Goal: Transaction & Acquisition: Purchase product/service

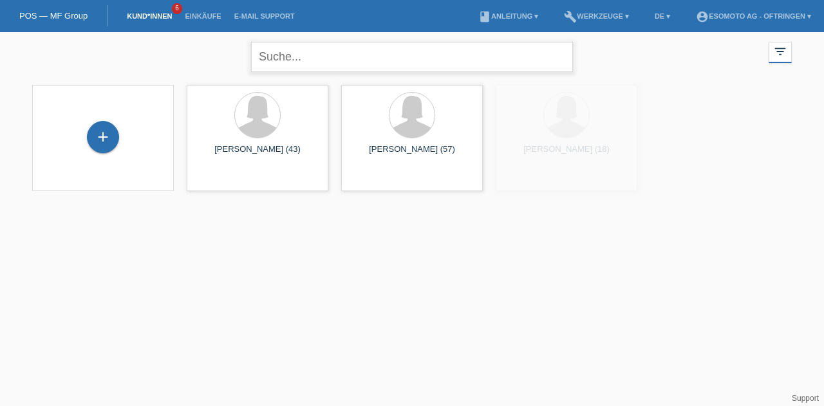
click at [315, 59] on input "text" at bounding box center [412, 57] width 322 height 30
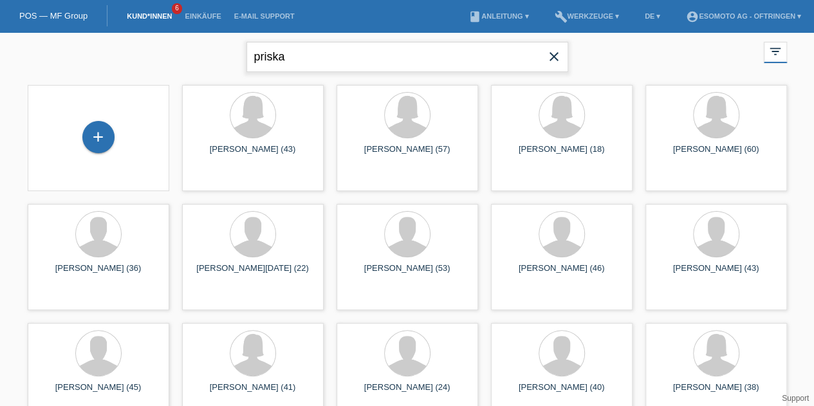
type input "priska"
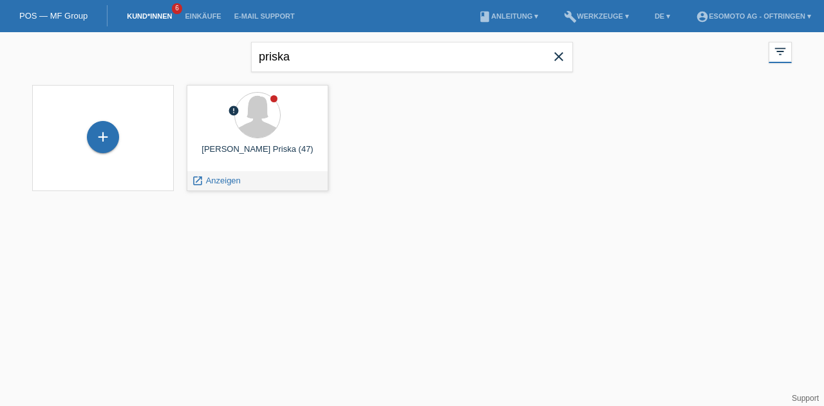
click at [219, 176] on span "Anzeigen" at bounding box center [223, 181] width 35 height 10
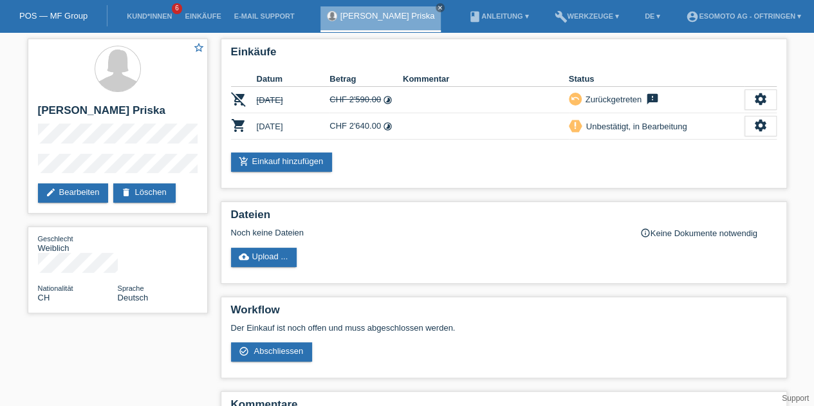
click at [764, 120] on icon "settings" at bounding box center [761, 125] width 14 height 14
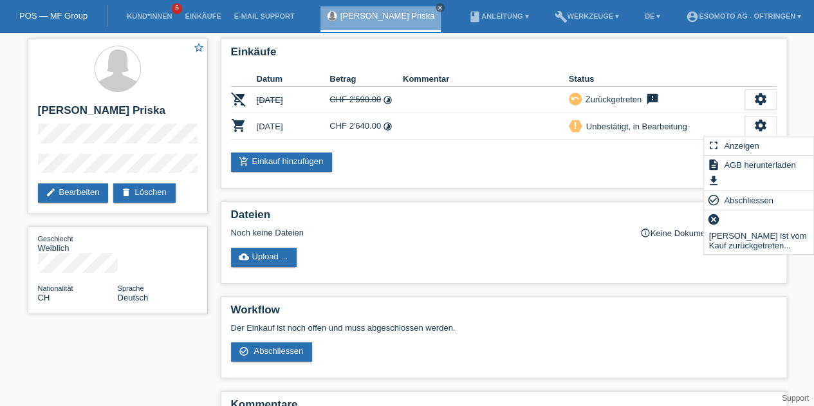
click at [716, 200] on icon "check_circle_outline" at bounding box center [713, 200] width 13 height 13
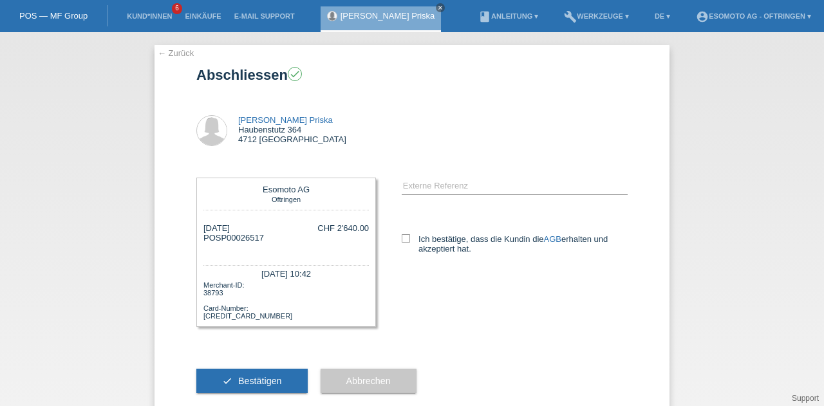
click at [404, 240] on icon at bounding box center [406, 238] width 8 height 8
click at [404, 240] on input "Ich bestätige, dass die Kundin die AGB erhalten und akzeptiert hat." at bounding box center [406, 238] width 8 height 8
checkbox input "true"
click at [236, 376] on button "check Bestätigen" at bounding box center [251, 381] width 111 height 24
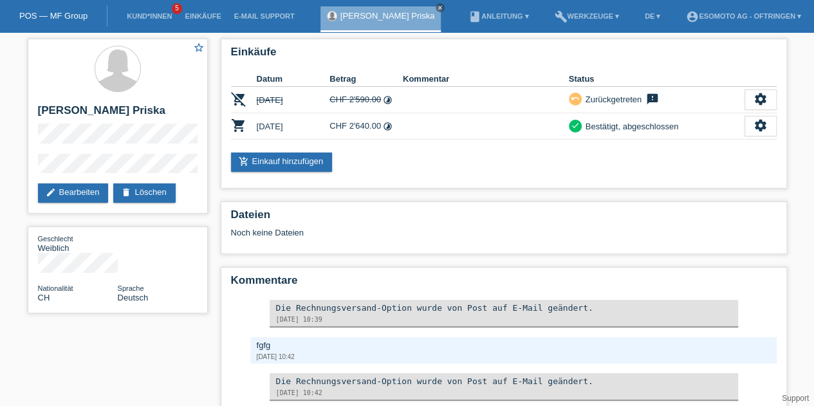
click at [145, 15] on link "Kund*innen" at bounding box center [149, 16] width 58 height 8
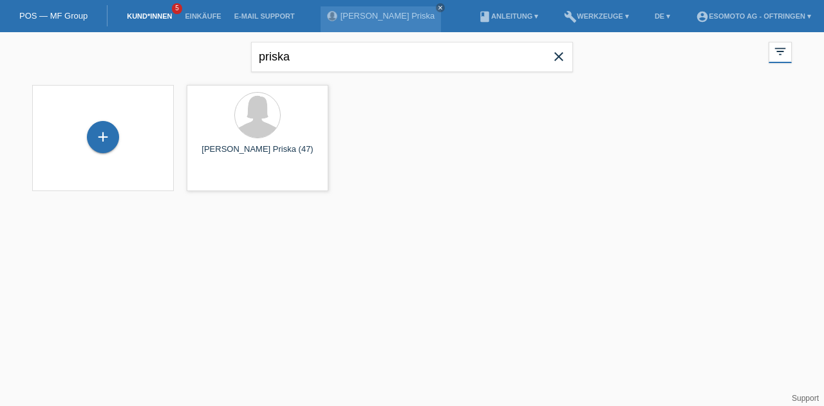
click at [549, 65] on span "close" at bounding box center [559, 57] width 26 height 19
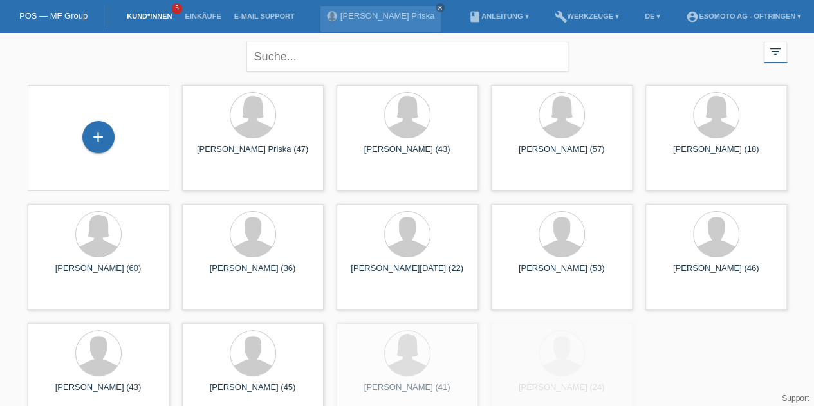
click at [108, 140] on div "+" at bounding box center [98, 137] width 32 height 32
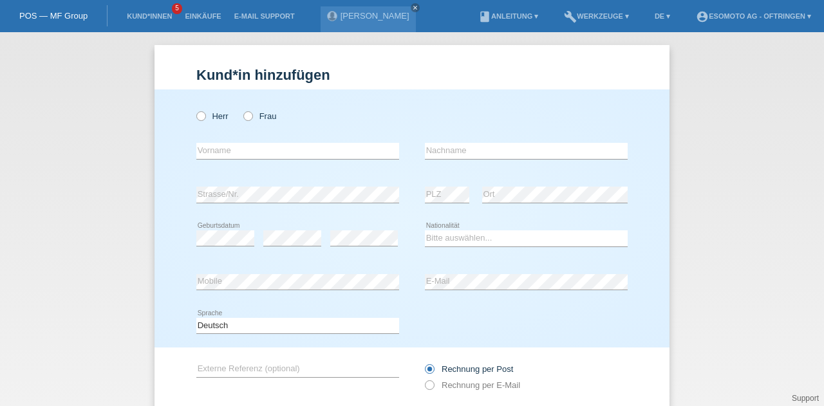
click at [196, 122] on div "Herr Frau" at bounding box center [297, 116] width 203 height 26
click at [194, 109] on icon at bounding box center [194, 109] width 0 height 0
click at [199, 114] on input "Herr" at bounding box center [200, 115] width 8 height 8
radio input "true"
click at [247, 151] on input "text" at bounding box center [297, 151] width 203 height 16
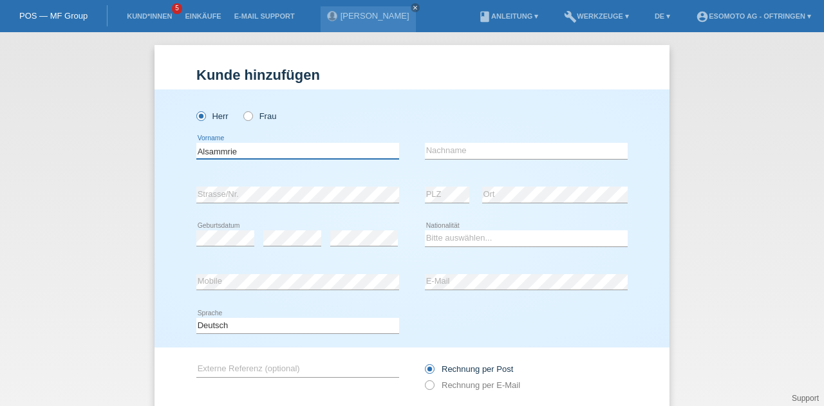
type input "Alsammrie"
click at [456, 154] on input "text" at bounding box center [526, 151] width 203 height 16
type input "Mohammed"
click at [242, 208] on div "error Strasse/Nr." at bounding box center [297, 195] width 203 height 44
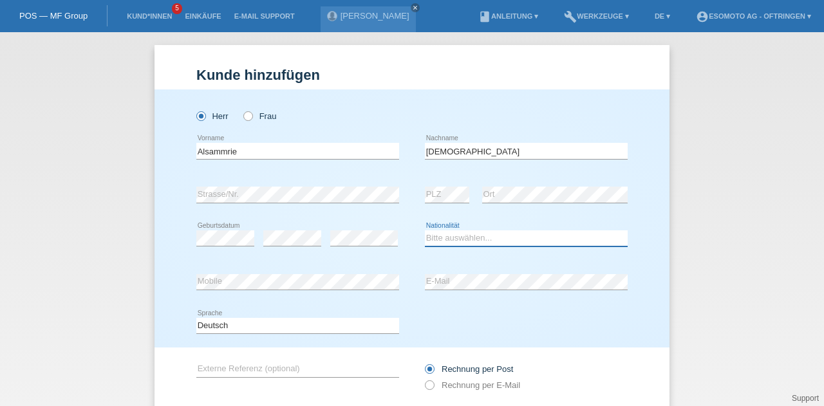
click at [478, 243] on select "Bitte auswählen... Schweiz Deutschland Liechtenstein Österreich ------------ Af…" at bounding box center [526, 237] width 203 height 15
select select "IQ"
click at [425, 230] on select "Bitte auswählen... Schweiz Deutschland Liechtenstein Österreich ------------ Af…" at bounding box center [526, 237] width 203 height 15
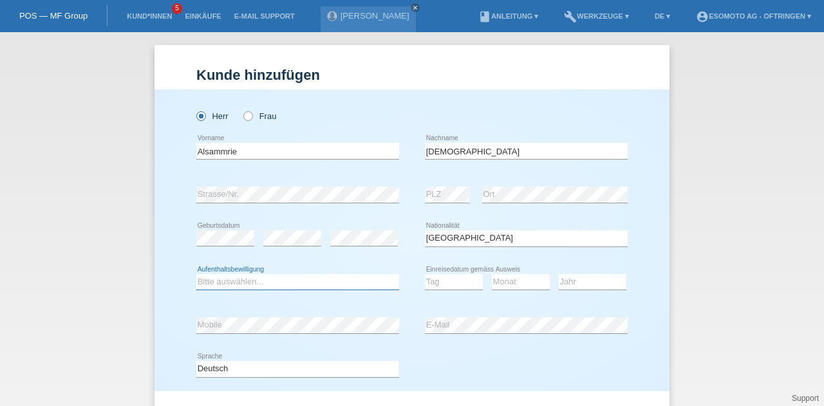
click at [335, 286] on select "Bitte auswählen... C B B - Flüchtlingsstatus Andere" at bounding box center [297, 281] width 203 height 15
select select "B"
click at [196, 274] on select "Bitte auswählen... C B B - Flüchtlingsstatus Andere" at bounding box center [297, 281] width 203 height 15
click at [428, 277] on select "Tag 01 02 03 04 05 06 07 08 09 10 11" at bounding box center [454, 281] width 58 height 15
select select "14"
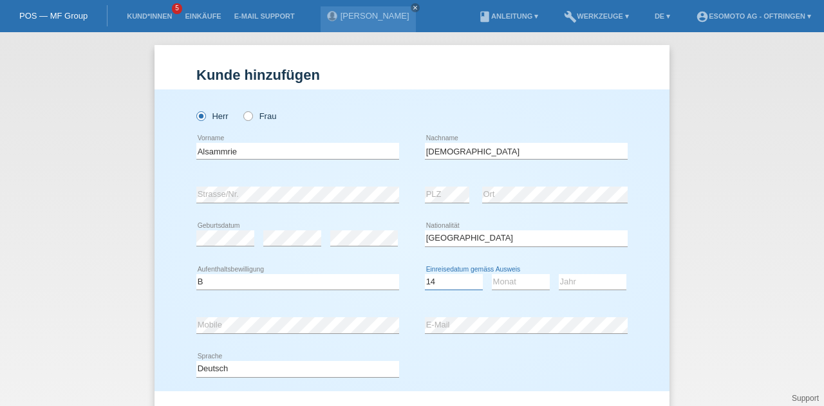
click at [425, 274] on select "Tag 01 02 03 04 05 06 07 08 09 10 11" at bounding box center [454, 281] width 58 height 15
click at [498, 281] on select "Monat 01 02 03 04 05 06 07 08 09 10 11" at bounding box center [521, 281] width 58 height 15
select select "07"
click at [492, 274] on select "Monat 01 02 03 04 05 06 07 08 09 10 11" at bounding box center [521, 281] width 58 height 15
click at [564, 287] on select "Jahr 2025 2024 2023 2022 2021 2020 2019 2018 2017 2016 2015 2014 2013 2012 2011…" at bounding box center [593, 281] width 68 height 15
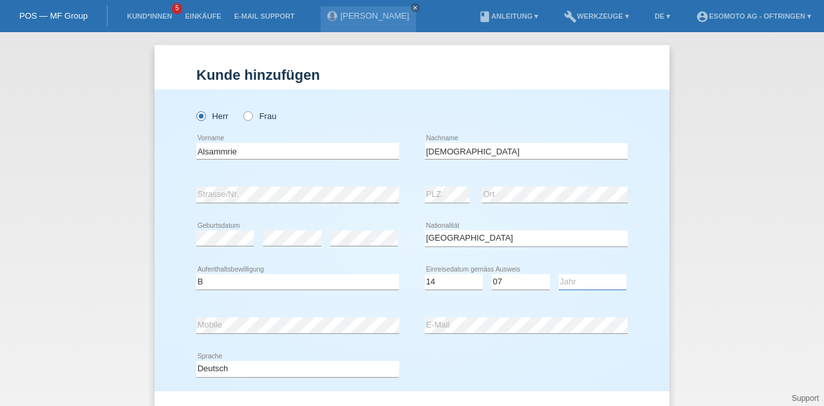
select select "2020"
click at [559, 274] on select "Jahr 2025 2024 2023 2022 2021 2020 2019 2018 2017 2016 2015 2014 2013 2012 2011…" at bounding box center [593, 281] width 68 height 15
click at [263, 167] on div "Alsammrie error Vorname" at bounding box center [297, 151] width 203 height 44
click at [445, 174] on div "error PLZ" at bounding box center [447, 195] width 44 height 44
click at [440, 333] on div "error E-Mail" at bounding box center [526, 326] width 203 height 44
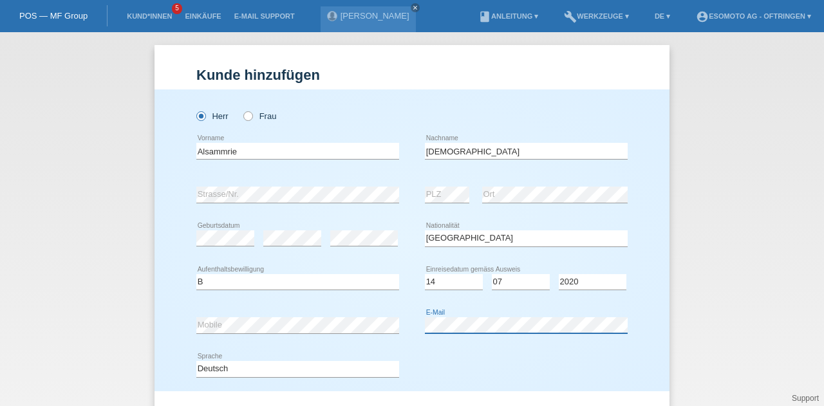
scroll to position [131, 0]
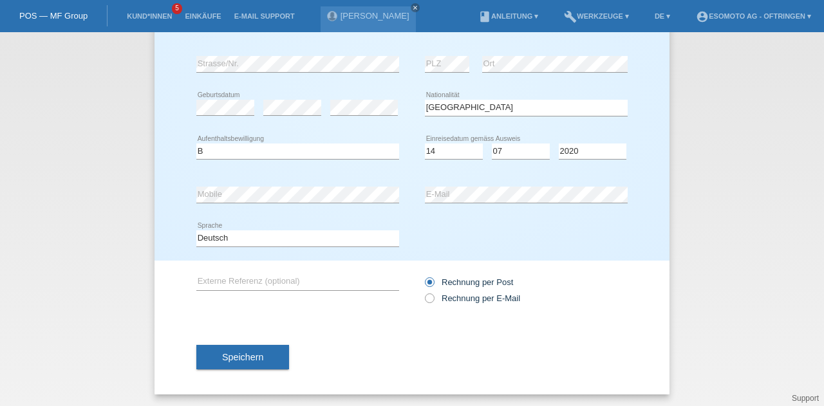
click at [485, 295] on label "Rechnung per E-Mail" at bounding box center [472, 299] width 95 height 10
click at [433, 295] on input "Rechnung per E-Mail" at bounding box center [429, 302] width 8 height 16
radio input "true"
click at [266, 351] on button "Speichern" at bounding box center [242, 357] width 93 height 24
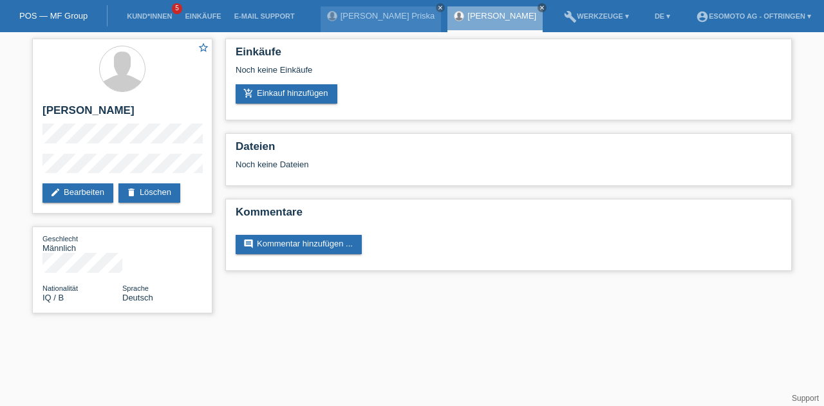
click at [295, 87] on link "add_shopping_cart Einkauf hinzufügen" at bounding box center [287, 93] width 102 height 19
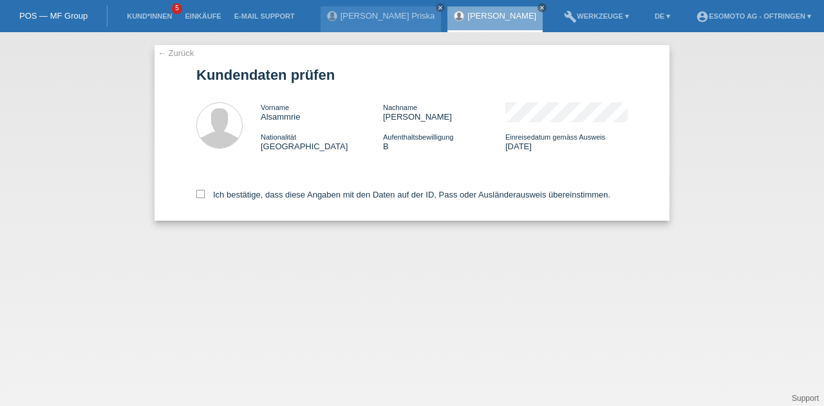
click at [203, 192] on icon at bounding box center [200, 194] width 8 height 8
click at [203, 192] on input "Ich bestätige, dass diese Angaben mit den Daten auf der ID, Pass oder Ausländer…" at bounding box center [200, 194] width 8 height 8
checkbox input "true"
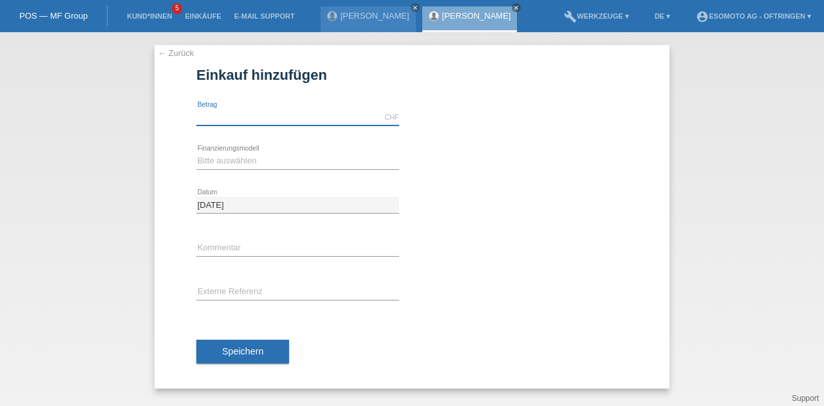
click at [221, 114] on input "text" at bounding box center [297, 117] width 203 height 16
type input "1390.00"
click at [236, 157] on select "Bitte auswählen Fixe Raten Kauf auf Rechnung mit Teilzahlungsoption" at bounding box center [297, 160] width 203 height 15
select select "69"
click at [196, 153] on select "Bitte auswählen Fixe Raten Kauf auf Rechnung mit Teilzahlungsoption" at bounding box center [297, 160] width 203 height 15
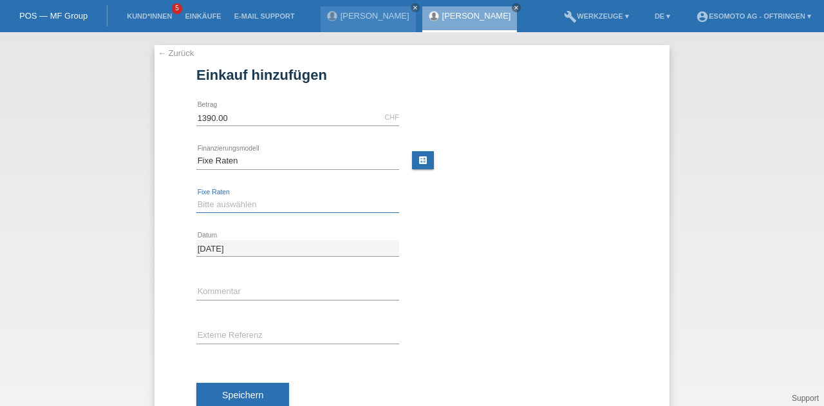
click at [234, 204] on select "Bitte auswählen 12 Raten 24 Raten 36 Raten 48 Raten" at bounding box center [297, 204] width 203 height 15
select select "138"
click at [196, 197] on select "Bitte auswählen 12 Raten 24 Raten 36 Raten 48 Raten" at bounding box center [297, 204] width 203 height 15
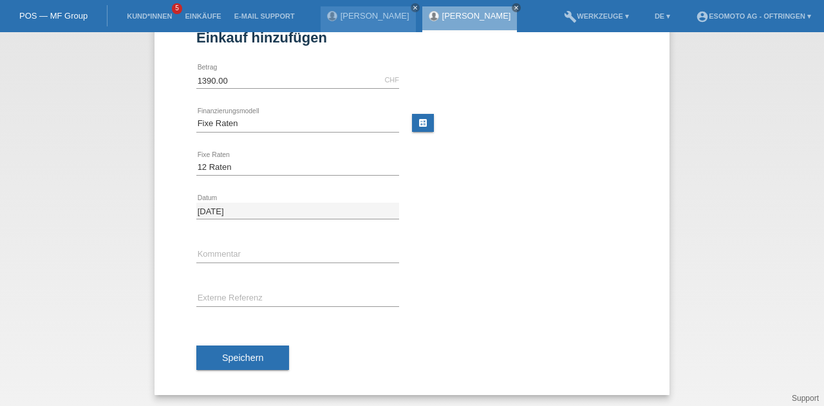
click at [236, 350] on button "Speichern" at bounding box center [242, 358] width 93 height 24
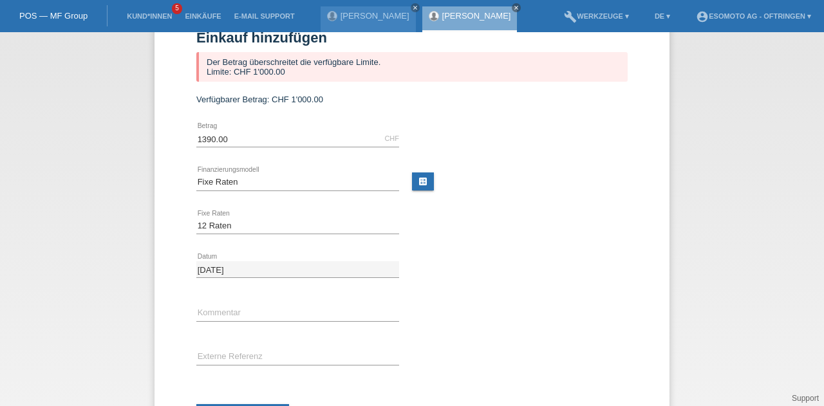
scroll to position [0, 0]
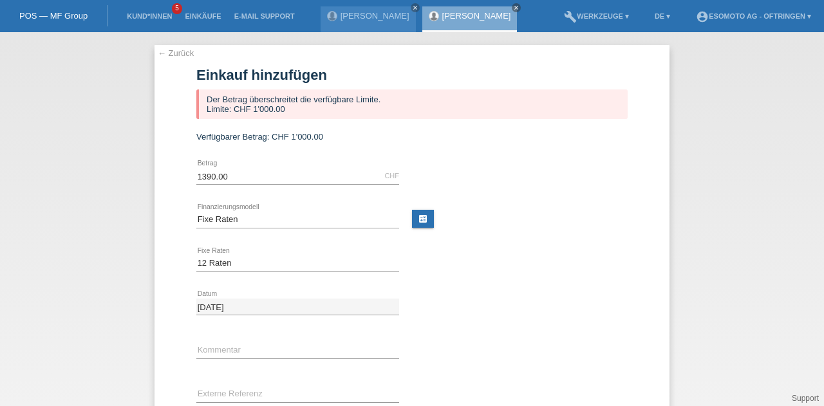
click at [267, 124] on form "Einkauf hinzufügen Der Betrag überschreitet die verfügbare Limite. Limite: CHF …" at bounding box center [411, 279] width 431 height 424
click at [229, 172] on input "1390.00" at bounding box center [297, 176] width 203 height 16
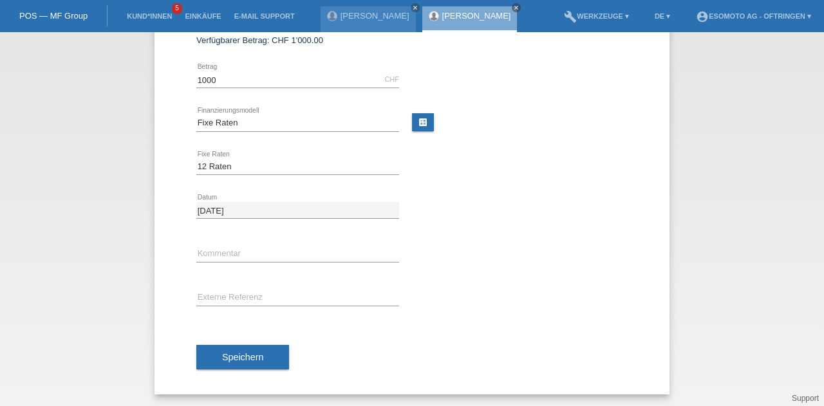
type input "1000.00"
click at [246, 352] on span "Speichern" at bounding box center [242, 357] width 41 height 10
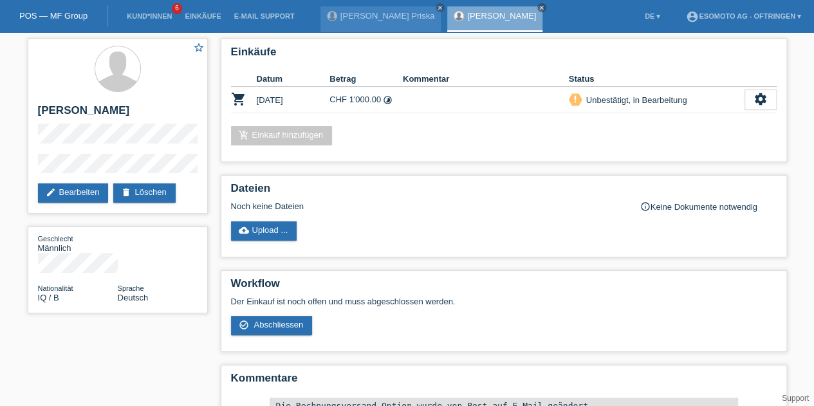
click at [68, 198] on link "edit Bearbeiten" at bounding box center [73, 192] width 71 height 19
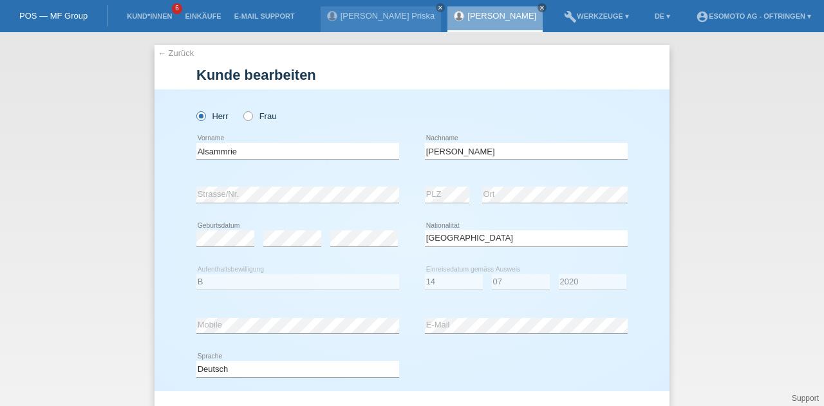
select select "IQ"
select select "B"
select select "14"
select select "07"
select select "2020"
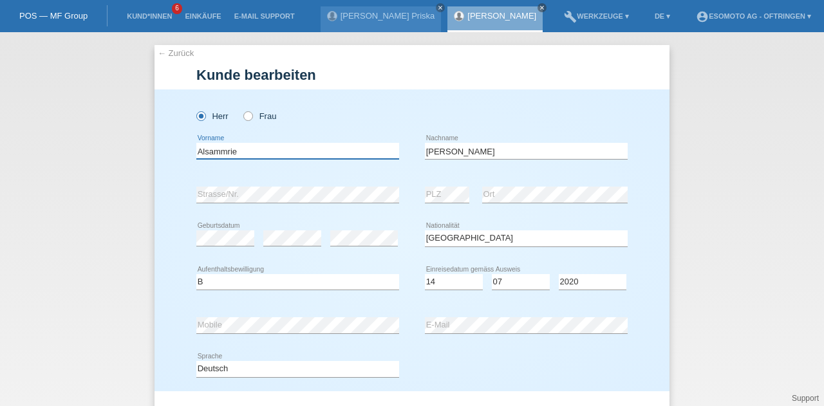
drag, startPoint x: 239, startPoint y: 156, endPoint x: 141, endPoint y: 156, distance: 97.8
click at [141, 156] on div "← Zurück Kunde bearbeiten Herr Frau Alsammrie error Vorname PLZ" at bounding box center [412, 219] width 824 height 374
click at [452, 153] on input "[PERSON_NAME]" at bounding box center [526, 151] width 203 height 16
click at [172, 202] on div "Herr Frau Alsammrie error Vorname" at bounding box center [411, 240] width 515 height 302
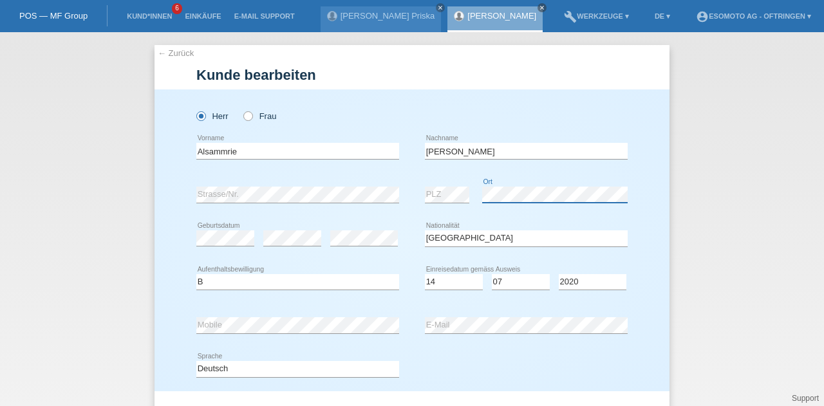
click at [485, 202] on div "error Ort" at bounding box center [554, 195] width 145 height 17
copy div "error Ort"
drag, startPoint x: 483, startPoint y: 185, endPoint x: 211, endPoint y: 337, distance: 312.1
click at [211, 337] on div "error Mobile" at bounding box center [297, 326] width 203 height 44
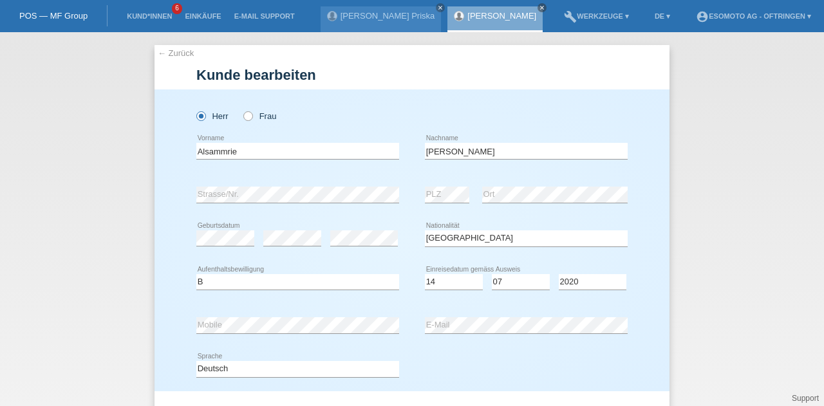
click at [174, 52] on link "← Zurück" at bounding box center [176, 53] width 36 height 10
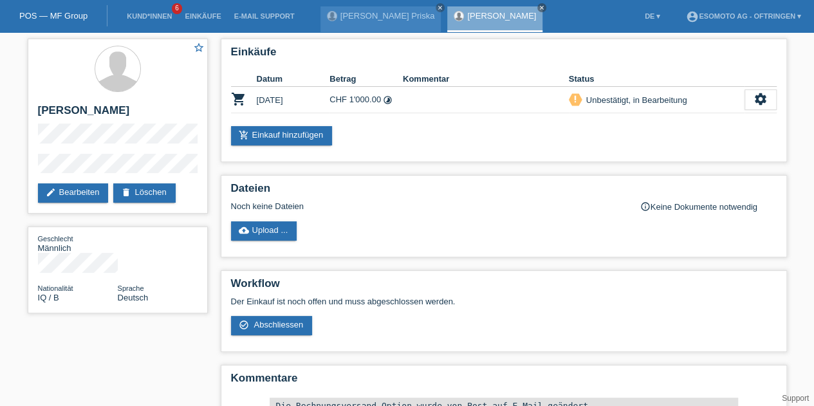
click at [761, 101] on icon "settings" at bounding box center [761, 99] width 14 height 14
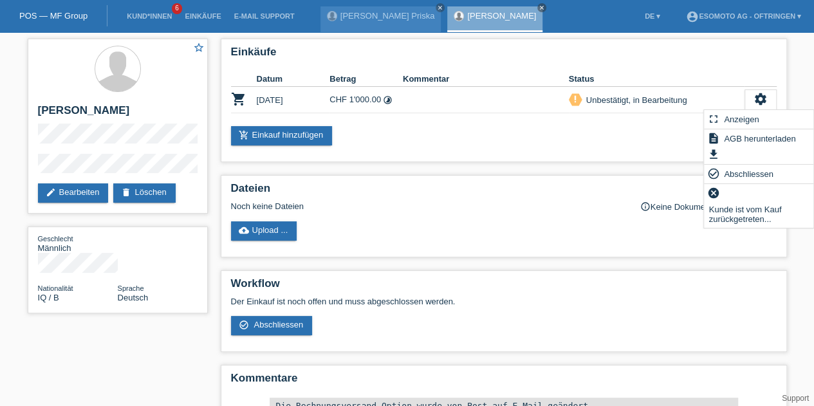
click at [730, 171] on span "Abschliessen" at bounding box center [748, 173] width 53 height 15
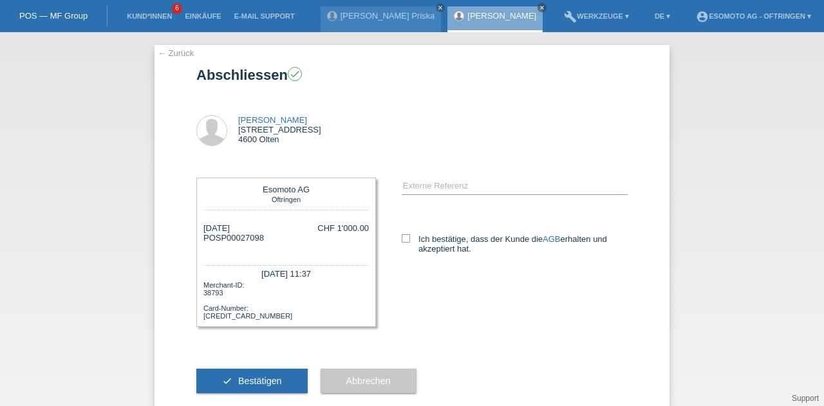
click at [393, 240] on div "error Externe Referenz AGB" at bounding box center [502, 222] width 252 height 114
click at [402, 240] on icon at bounding box center [406, 238] width 8 height 8
click at [402, 240] on input "Ich bestätige, dass der Kunde die AGB erhalten und akzeptiert hat." at bounding box center [406, 238] width 8 height 8
checkbox input "true"
click at [281, 382] on button "check Bestätigen" at bounding box center [251, 381] width 111 height 24
